Goal: Unclear

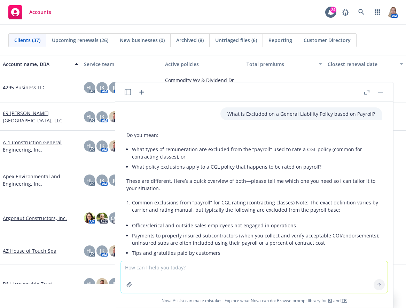
scroll to position [552, 0]
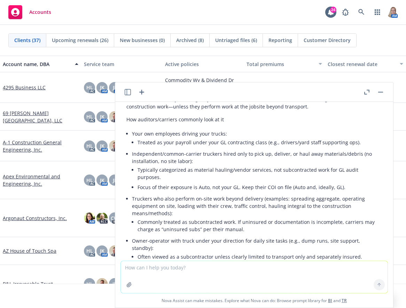
click at [379, 90] on button "button" at bounding box center [380, 92] width 8 height 8
